Goal: Book appointment/travel/reservation

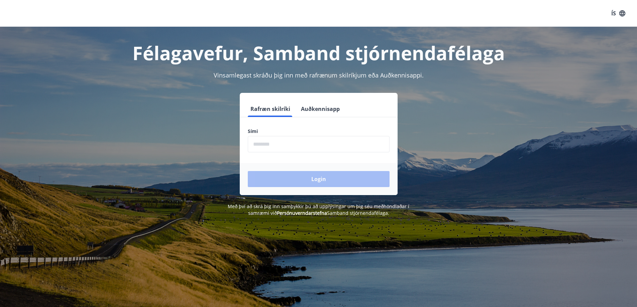
click at [312, 147] on input "phone" at bounding box center [319, 144] width 142 height 16
type input "********"
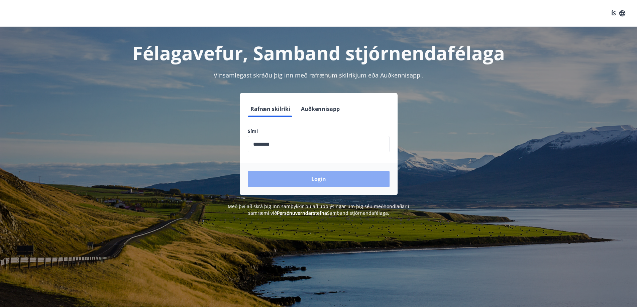
click at [291, 179] on button "Login" at bounding box center [319, 179] width 142 height 16
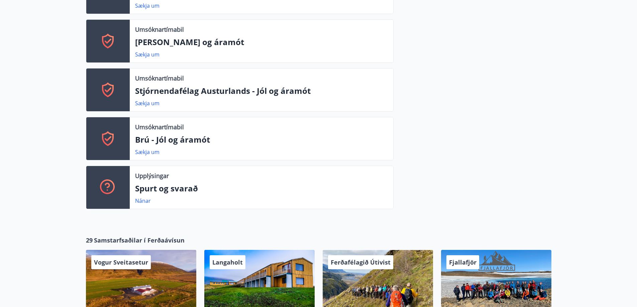
scroll to position [374, 0]
click at [155, 148] on link "Sækja um" at bounding box center [147, 151] width 24 height 7
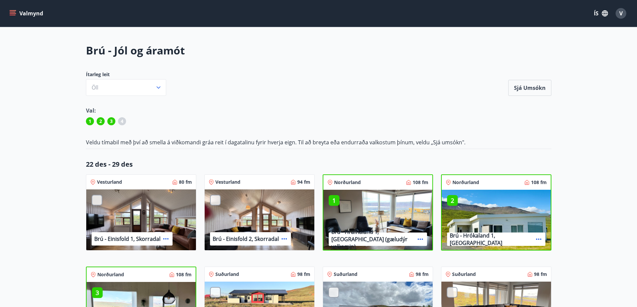
click at [14, 16] on icon "menu" at bounding box center [12, 13] width 7 height 7
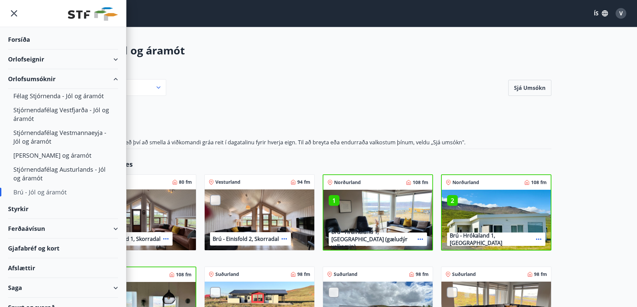
click at [54, 62] on div "Orlofseignir" at bounding box center [63, 59] width 110 height 20
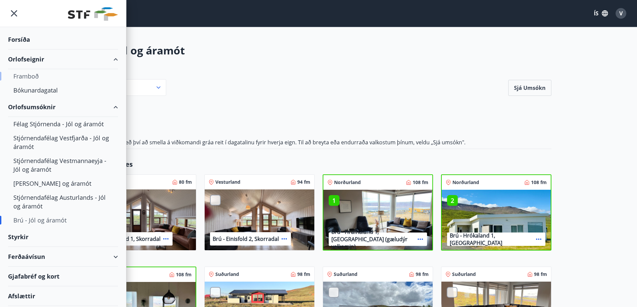
click at [38, 73] on div "Framboð" at bounding box center [62, 76] width 99 height 14
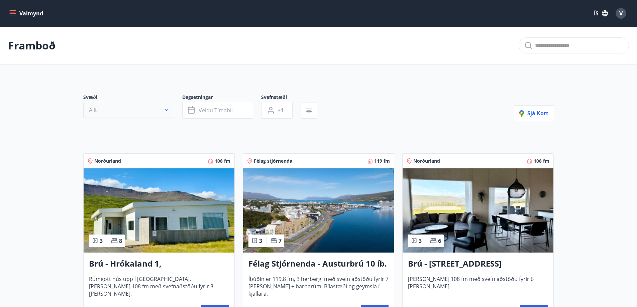
click at [119, 116] on button "Allt" at bounding box center [128, 110] width 91 height 16
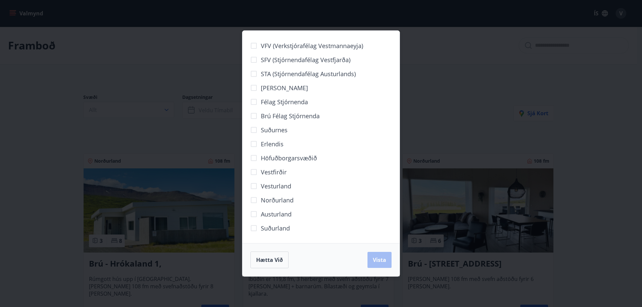
click at [147, 118] on div "VFV (Verkstjórafélag Vestmannaeyja) SFV (Stjórnendafélag Vestfjarða) STA (Stjór…" at bounding box center [321, 153] width 642 height 307
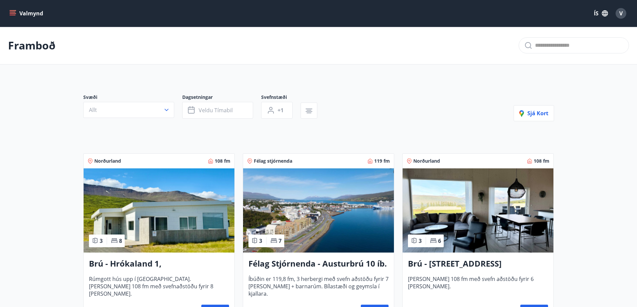
click at [5, 10] on div "Valmynd ÍS V" at bounding box center [318, 13] width 637 height 27
click at [7, 10] on div "Valmynd ÍS V" at bounding box center [318, 13] width 637 height 27
click at [11, 10] on button "Valmynd" at bounding box center [27, 13] width 38 height 12
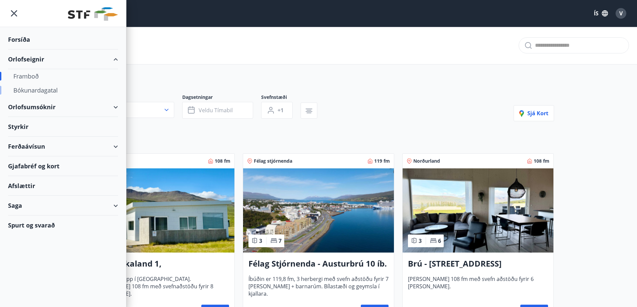
click at [61, 87] on div "Bókunardagatal" at bounding box center [62, 90] width 99 height 14
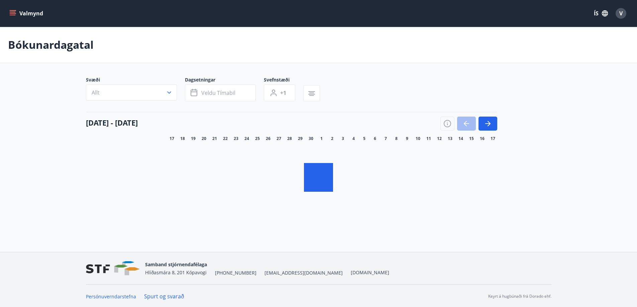
click at [173, 93] on button "Allt" at bounding box center [131, 93] width 91 height 16
click at [168, 93] on div "VFV (Verkstjórafélag Vestmannaeyja) SFV (Stjórnendafélag Vestfjarða) STA (Stjór…" at bounding box center [318, 153] width 637 height 307
click at [375, 79] on div "STA (Stjórnendafélag Austurlands)" at bounding box center [318, 74] width 141 height 14
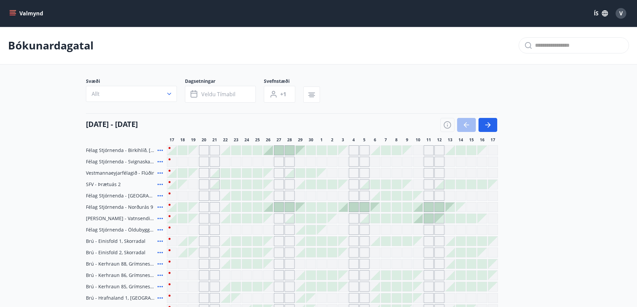
click at [204, 147] on div "Gráir dagar eru ekki bókanlegir" at bounding box center [204, 150] width 10 height 10
